Goal: Information Seeking & Learning: Find specific fact

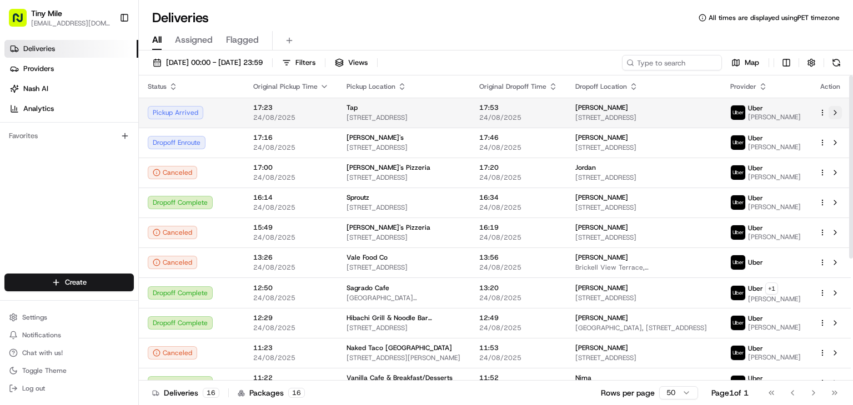
click at [840, 114] on button at bounding box center [835, 112] width 13 height 13
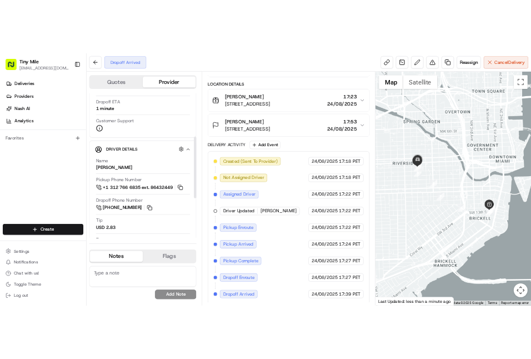
scroll to position [167, 0]
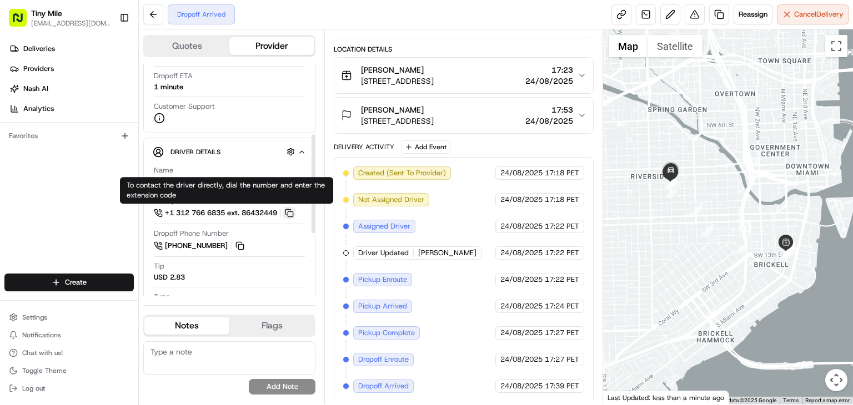
click at [294, 214] on button at bounding box center [289, 213] width 12 height 12
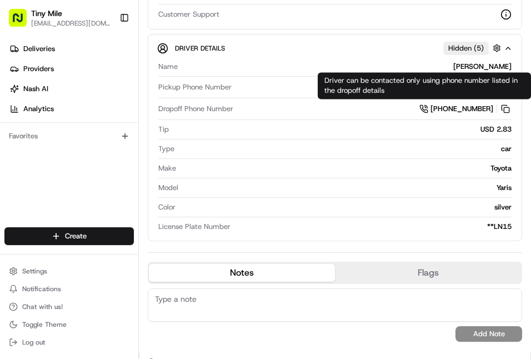
scroll to position [222, 0]
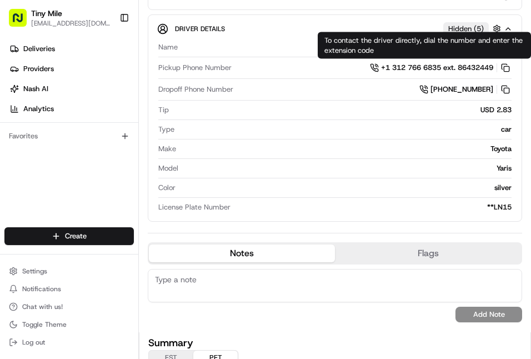
click at [514, 193] on div "Quotes Provider Provider Details Hidden ( 1 ) Provider Uber Provider Batch ID b…" at bounding box center [335, 69] width 392 height 525
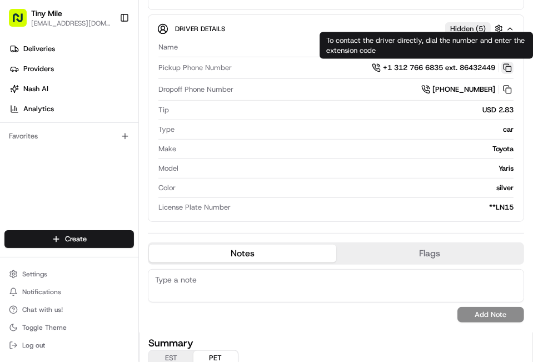
click at [501, 69] on button at bounding box center [507, 68] width 12 height 12
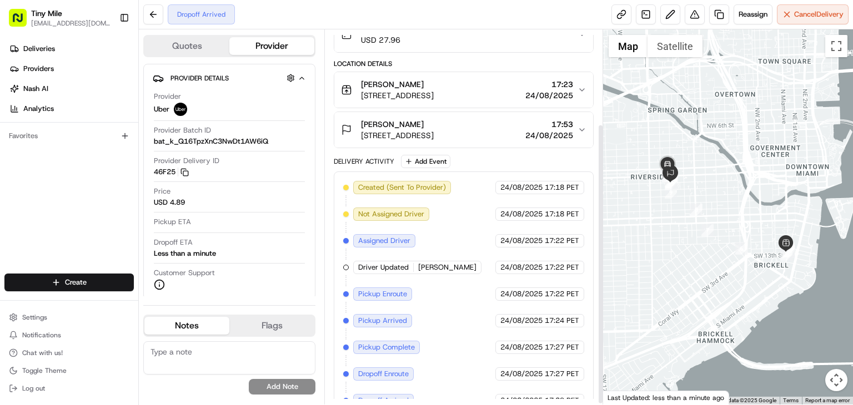
scroll to position [128, 0]
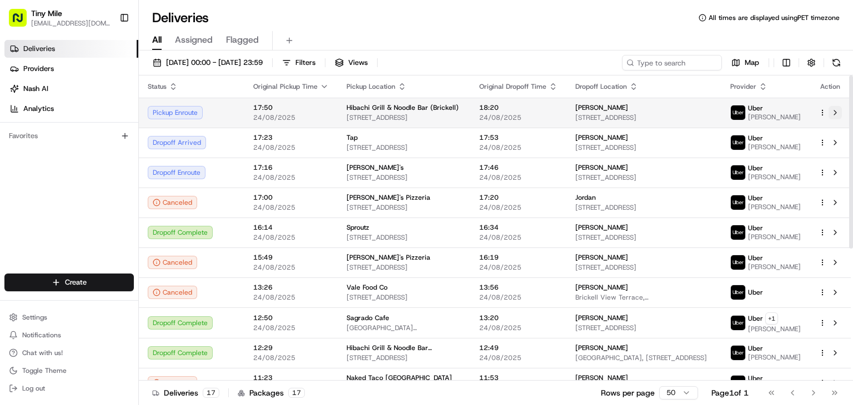
click at [835, 112] on button at bounding box center [835, 112] width 13 height 13
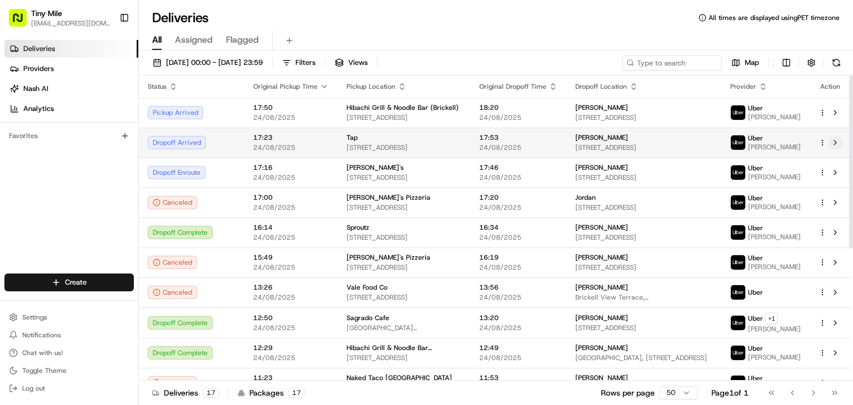
click at [838, 141] on button at bounding box center [835, 142] width 13 height 13
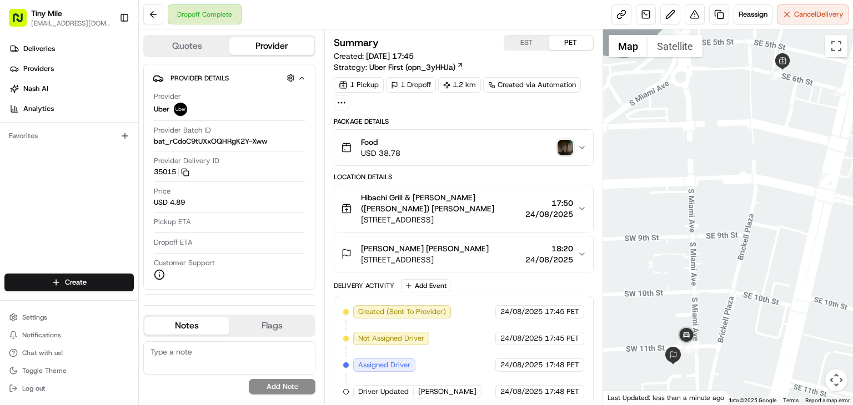
click at [561, 150] on img "button" at bounding box center [566, 148] width 16 height 16
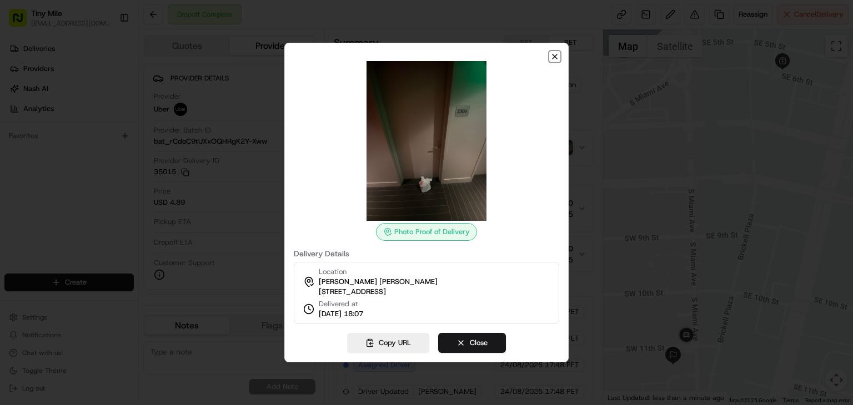
click at [554, 52] on icon "button" at bounding box center [554, 56] width 9 height 9
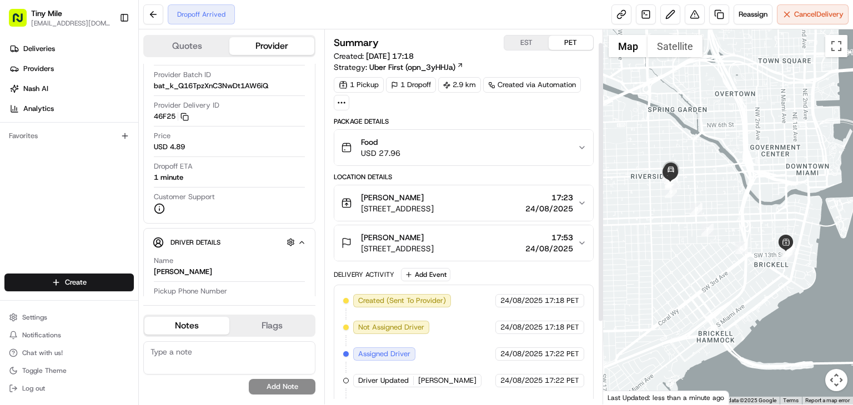
scroll to position [128, 0]
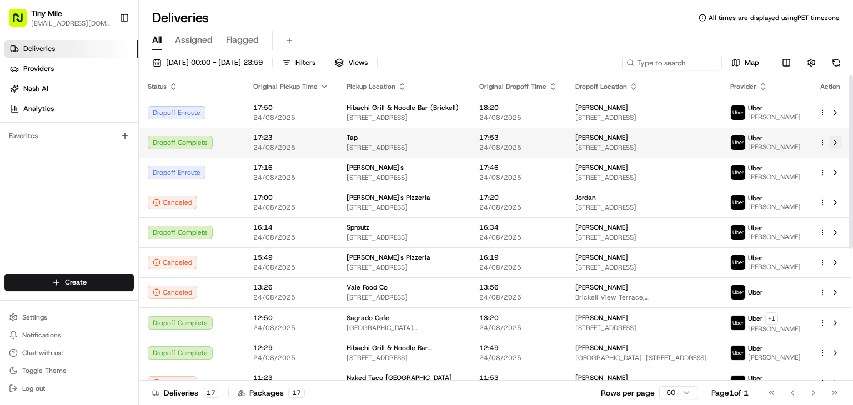
click at [835, 140] on button at bounding box center [835, 142] width 13 height 13
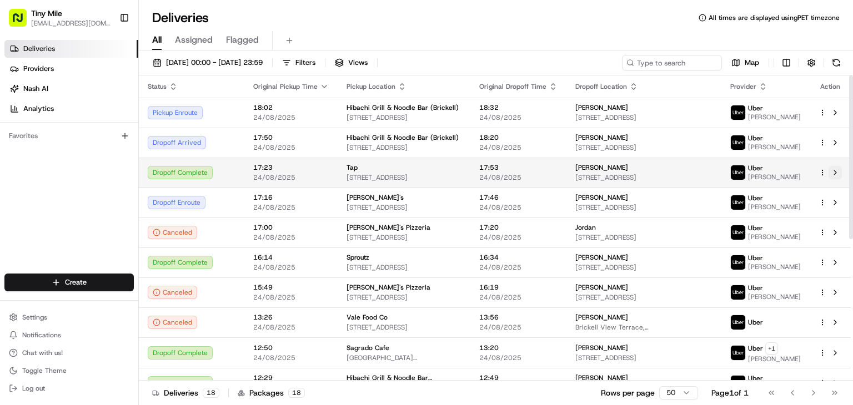
click at [838, 172] on button at bounding box center [835, 172] width 13 height 13
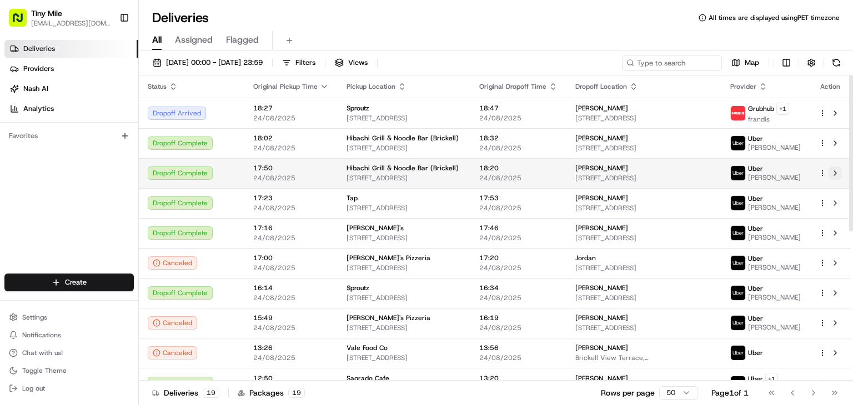
click at [833, 169] on button at bounding box center [835, 173] width 13 height 13
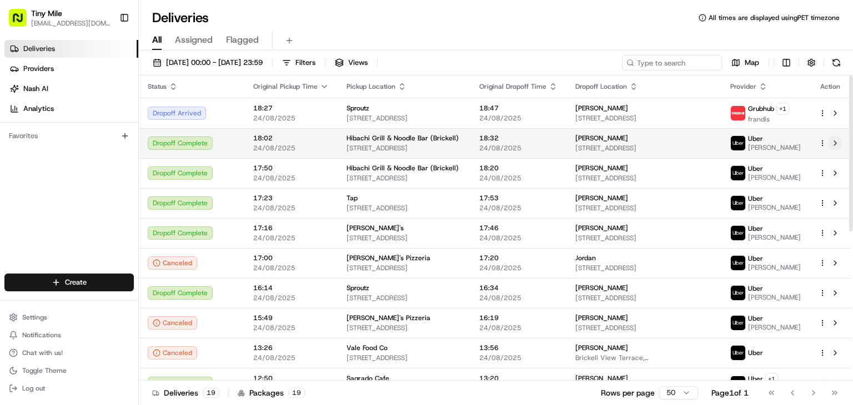
click at [840, 145] on button at bounding box center [835, 143] width 13 height 13
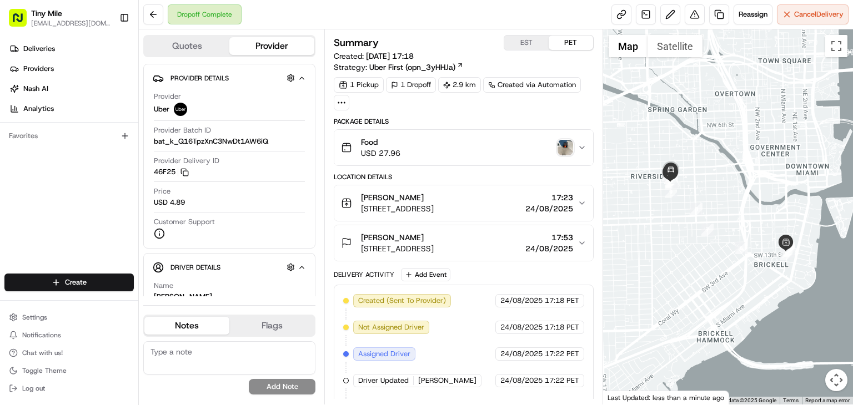
click at [570, 152] on img "button" at bounding box center [566, 148] width 16 height 16
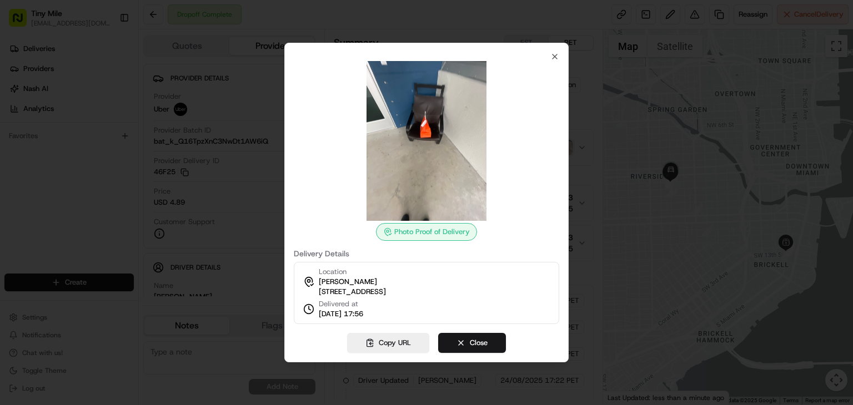
click at [559, 52] on div "Photo Proof of Delivery Delivery Details Location [PERSON_NAME] [STREET_ADDRESS…" at bounding box center [426, 203] width 284 height 320
click at [554, 54] on icon "button" at bounding box center [554, 56] width 9 height 9
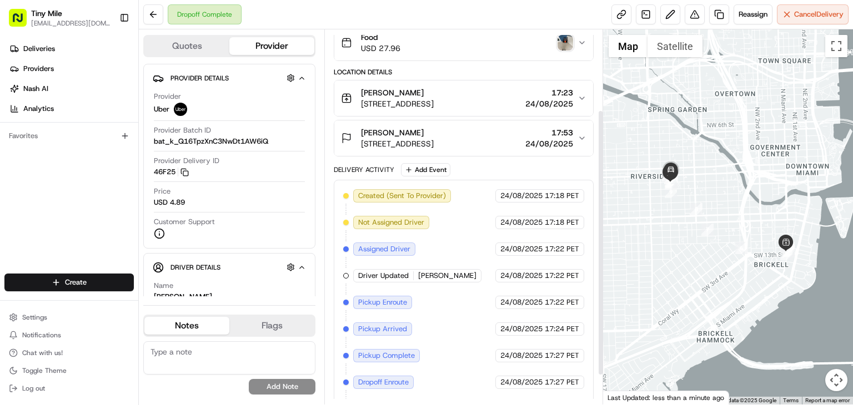
scroll to position [154, 0]
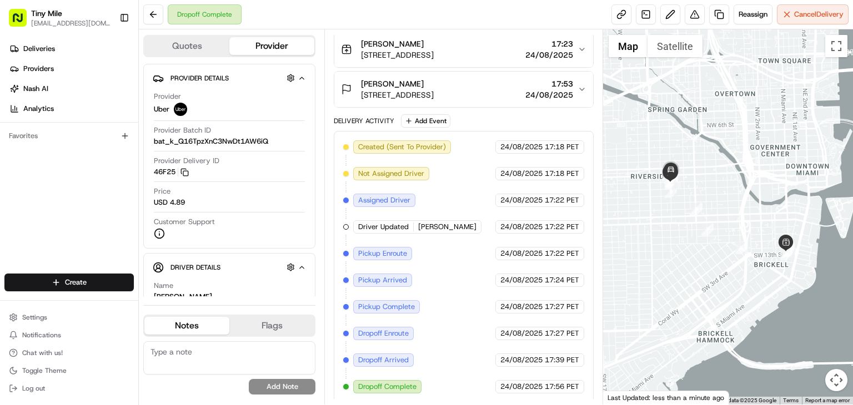
click at [580, 85] on icon "button" at bounding box center [582, 89] width 9 height 9
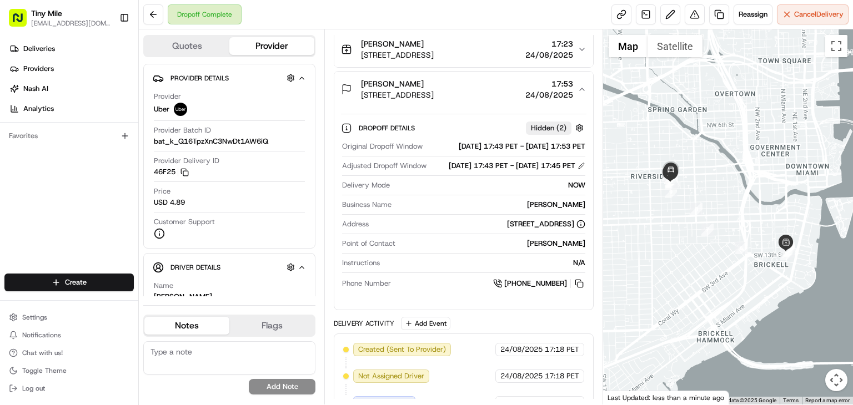
click at [580, 85] on icon "button" at bounding box center [582, 89] width 9 height 9
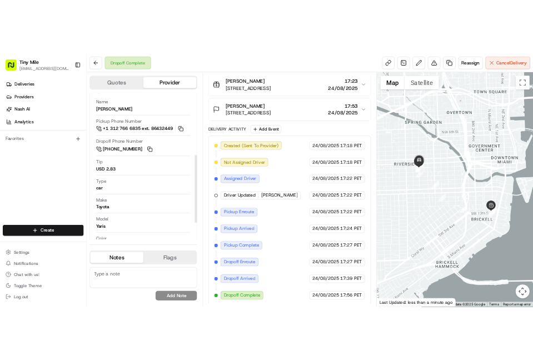
scroll to position [153, 0]
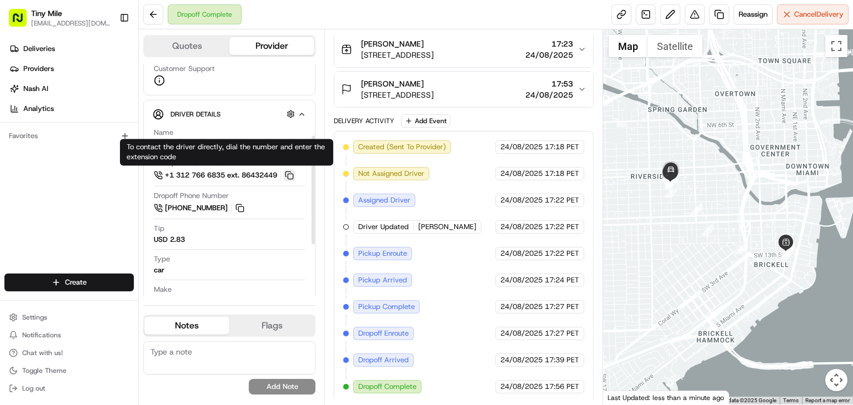
click at [292, 174] on button at bounding box center [289, 175] width 12 height 12
click at [289, 173] on button at bounding box center [289, 175] width 12 height 12
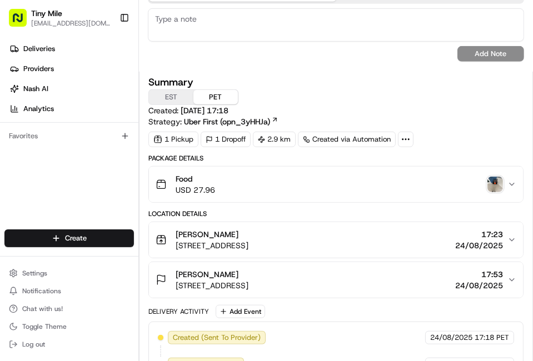
scroll to position [444, 0]
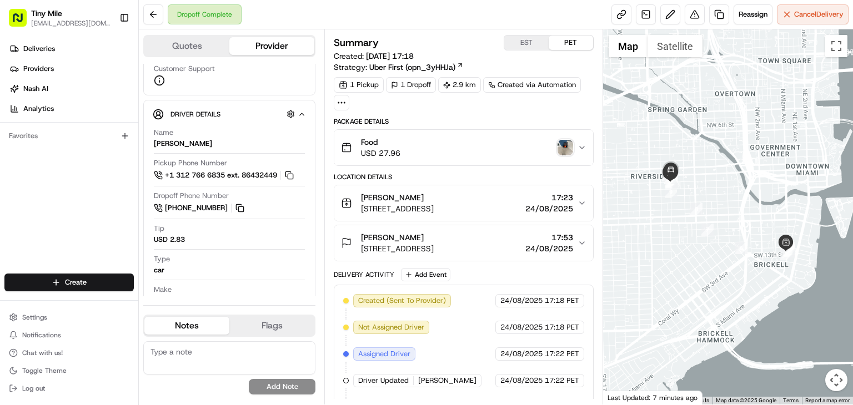
click at [563, 145] on img "button" at bounding box center [566, 148] width 16 height 16
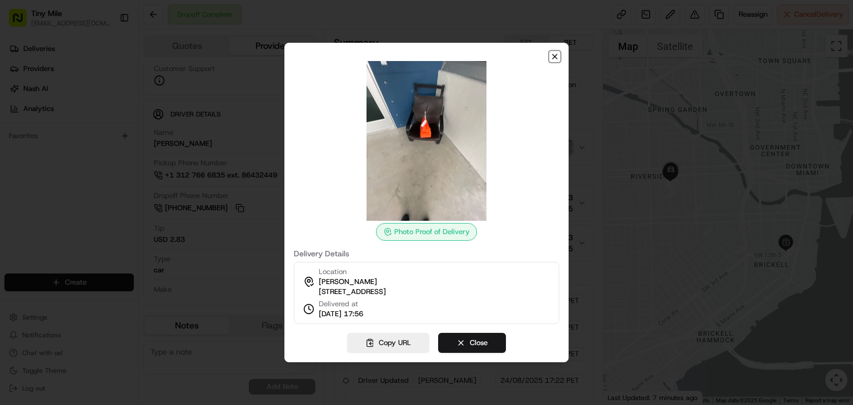
click at [550, 54] on icon "button" at bounding box center [554, 56] width 9 height 9
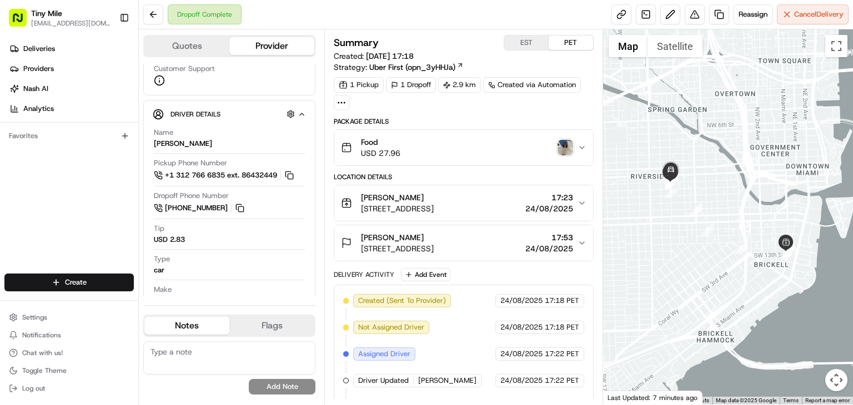
click at [563, 145] on img "button" at bounding box center [566, 148] width 16 height 16
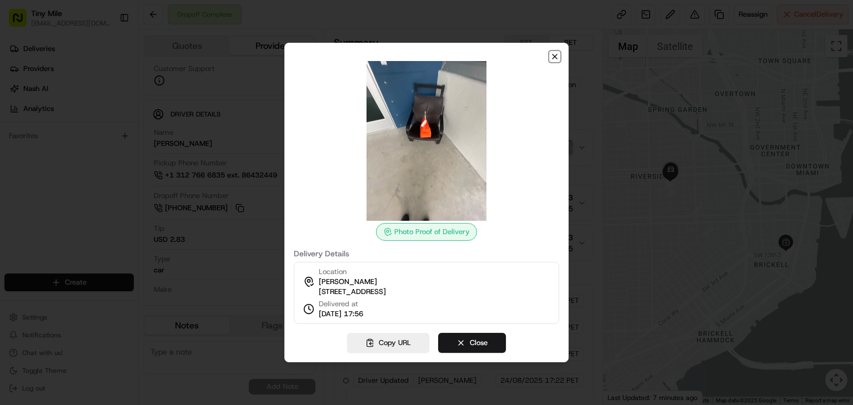
click at [555, 52] on icon "button" at bounding box center [554, 56] width 9 height 9
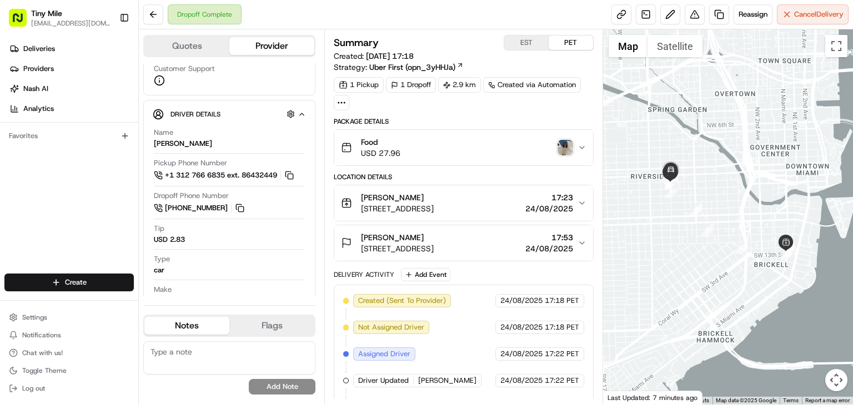
click at [568, 148] on img "button" at bounding box center [566, 148] width 16 height 16
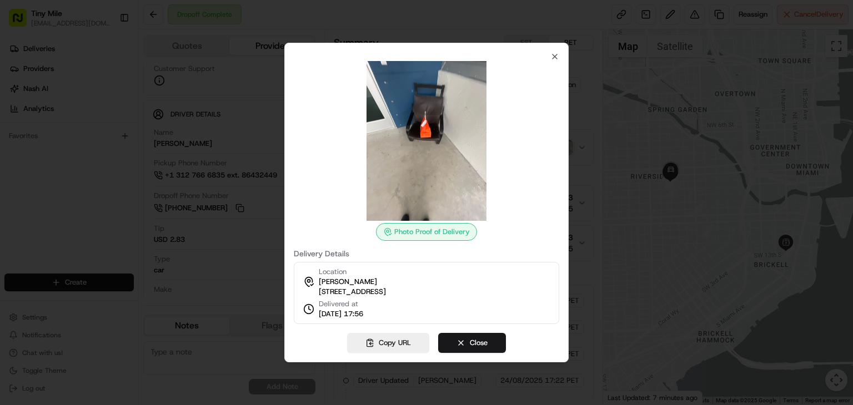
drag, startPoint x: 487, startPoint y: 285, endPoint x: 315, endPoint y: 280, distance: 171.1
click at [315, 280] on div "Location Rohan Rohan M. 201 SW 10th Ave #2823, Miami, FL 33130, USA Delivered a…" at bounding box center [426, 293] width 265 height 62
click at [560, 54] on div "Photo Proof of Delivery Delivery Details Location [PERSON_NAME] [STREET_ADDRESS…" at bounding box center [426, 203] width 284 height 320
click at [558, 54] on icon "button" at bounding box center [554, 56] width 9 height 9
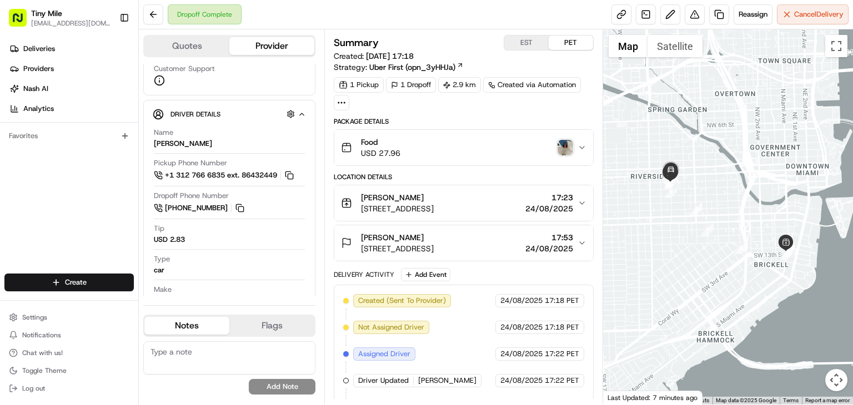
click at [582, 240] on icon "button" at bounding box center [582, 243] width 9 height 9
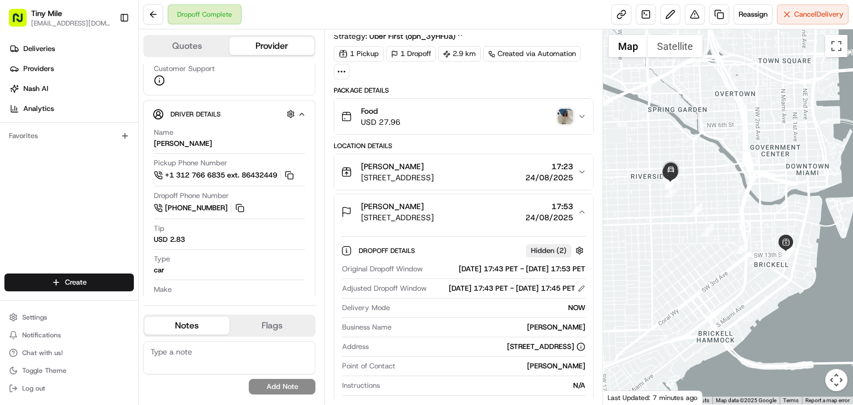
scroll to position [56, 0]
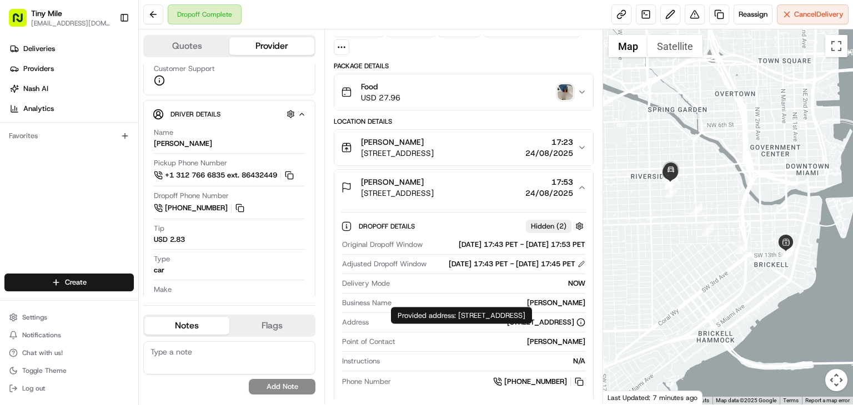
drag, startPoint x: 404, startPoint y: 340, endPoint x: 576, endPoint y: 343, distance: 172.7
click at [576, 328] on div "[STREET_ADDRESS]" at bounding box center [479, 323] width 212 height 10
copy div "[STREET_ADDRESS]"
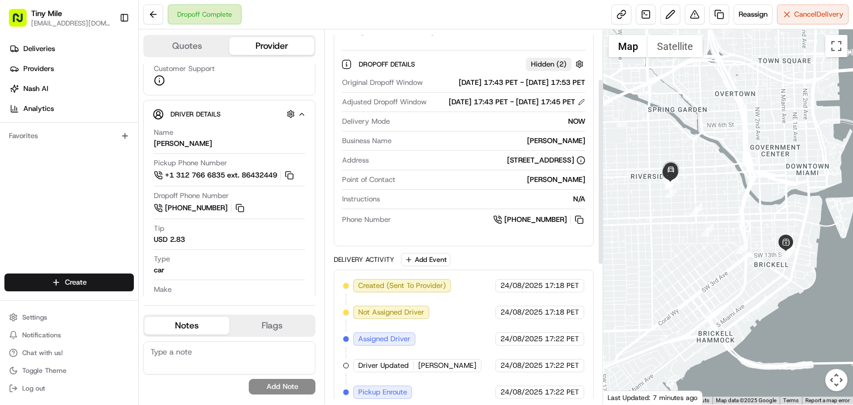
scroll to position [98, 0]
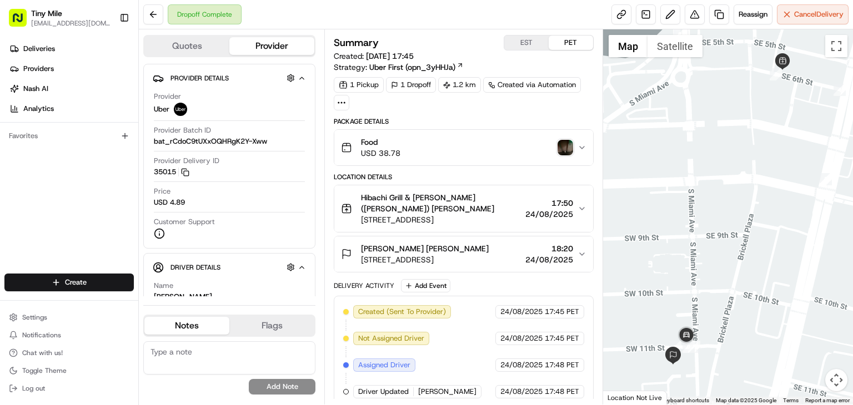
click at [566, 147] on img "button" at bounding box center [566, 148] width 16 height 16
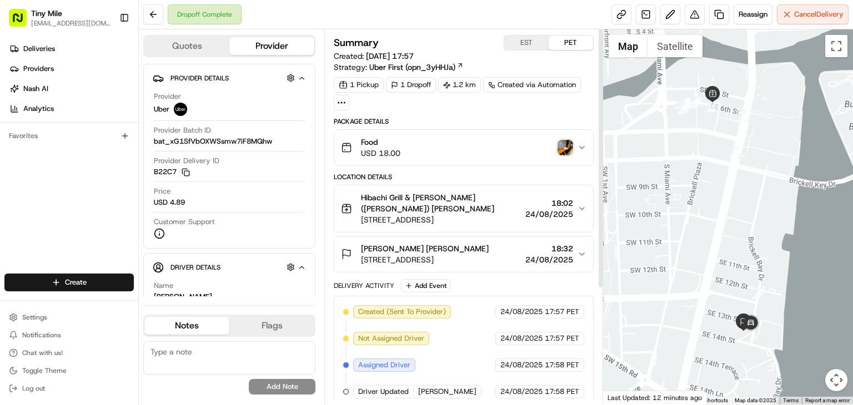
click at [565, 141] on img "button" at bounding box center [566, 148] width 16 height 16
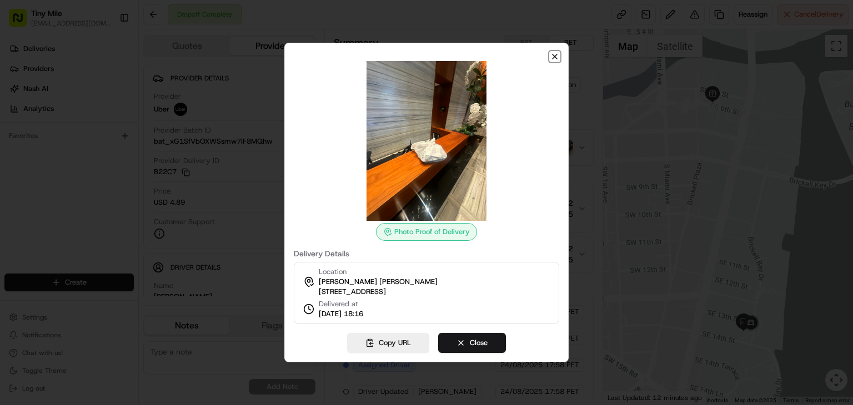
click at [553, 54] on icon "button" at bounding box center [555, 56] width 4 height 4
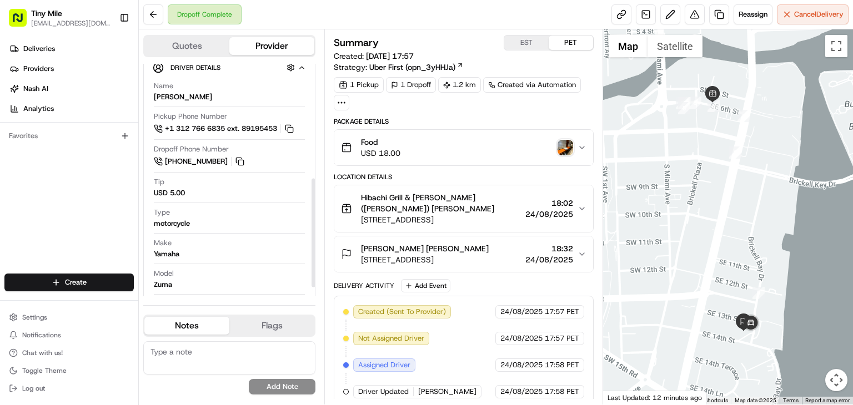
scroll to position [264, 0]
